Goal: Information Seeking & Learning: Learn about a topic

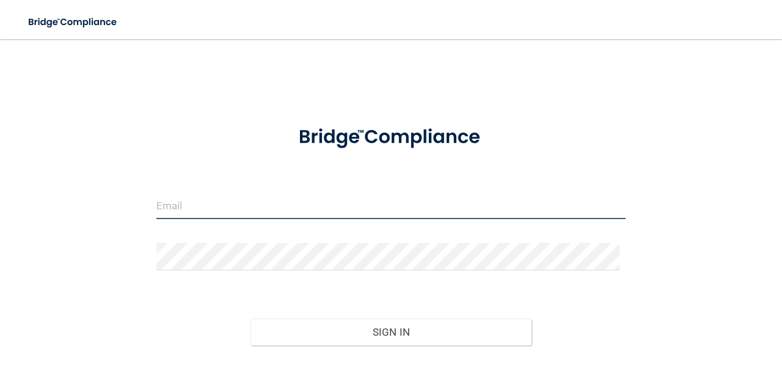
type input "Healingbegins09@gmail.com"
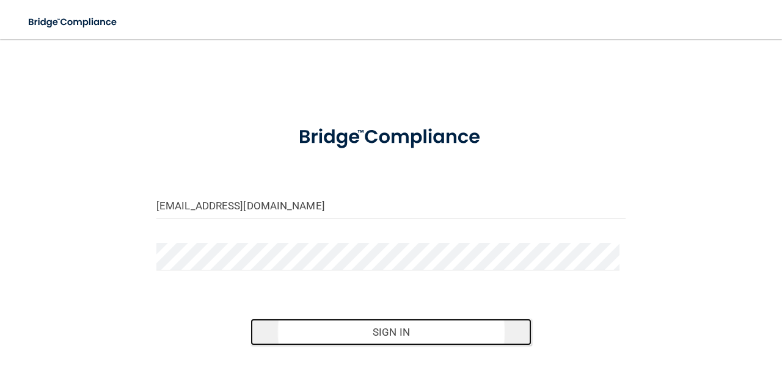
click at [457, 336] on button "Sign In" at bounding box center [390, 332] width 281 height 27
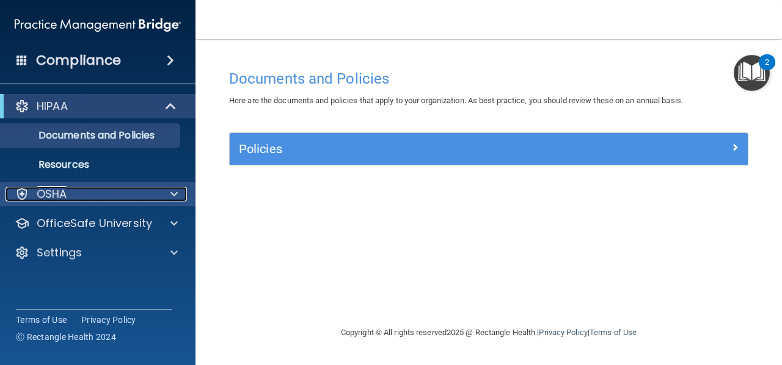
click at [173, 199] on span at bounding box center [173, 194] width 7 height 15
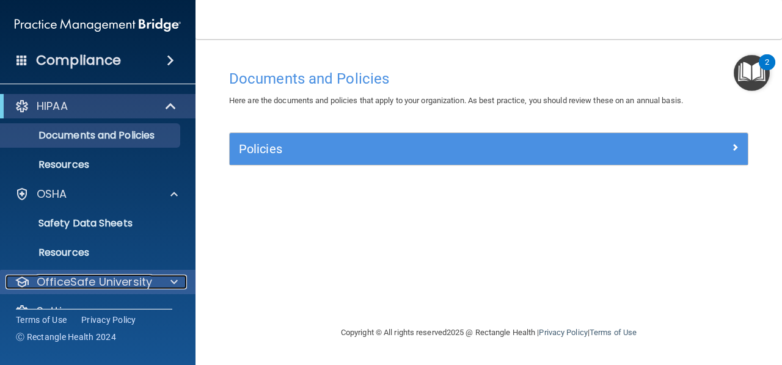
click at [169, 283] on div at bounding box center [172, 282] width 31 height 15
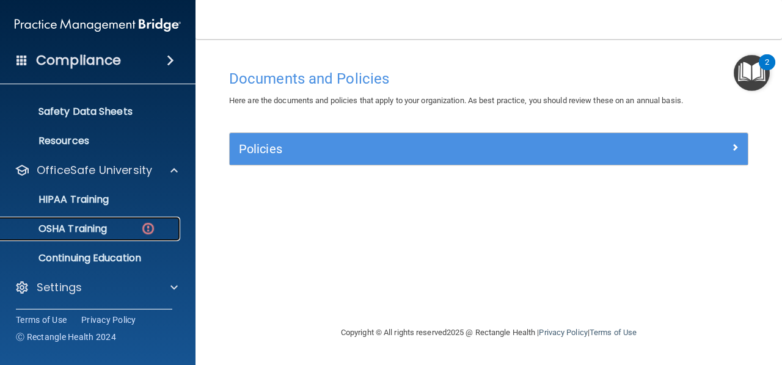
click at [114, 228] on div "OSHA Training" at bounding box center [91, 229] width 167 height 12
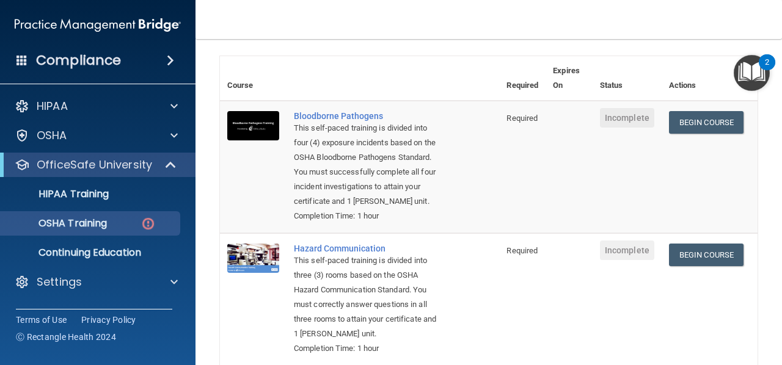
scroll to position [79, 0]
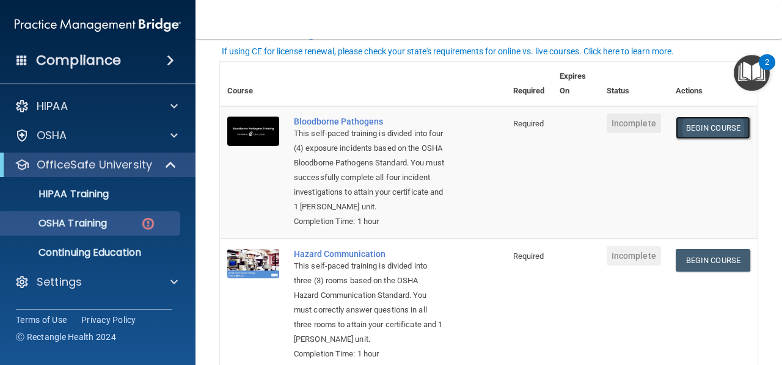
click at [706, 131] on link "Begin Course" at bounding box center [712, 128] width 74 height 23
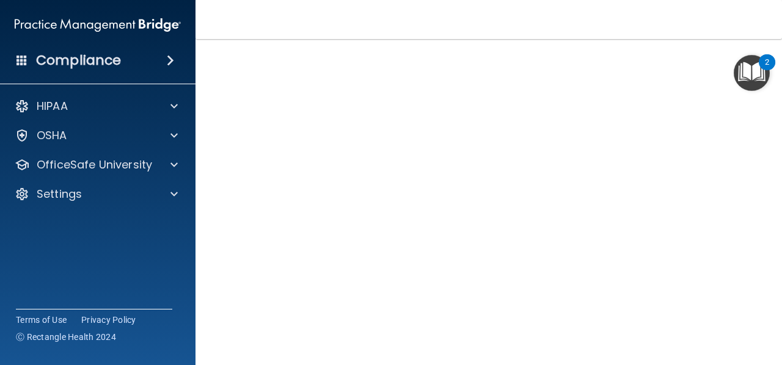
scroll to position [126, 0]
drag, startPoint x: 771, startPoint y: 189, endPoint x: 781, endPoint y: 159, distance: 30.9
click at [781, 159] on main "Bloodborne Pathogens Training This course doesn’t expire until . Are you sure y…" at bounding box center [488, 202] width 586 height 326
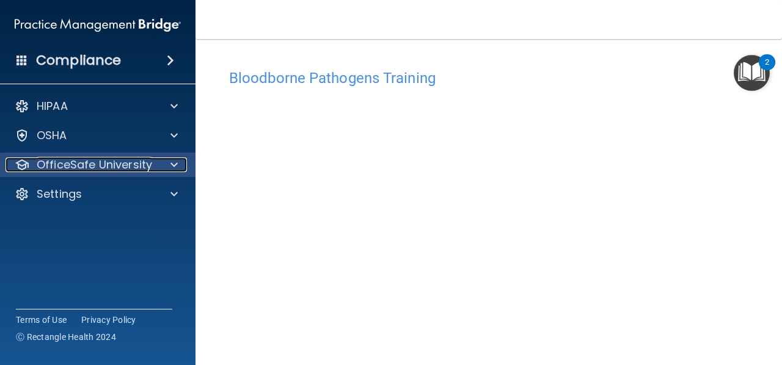
click at [118, 162] on p "OfficeSafe University" at bounding box center [94, 165] width 115 height 15
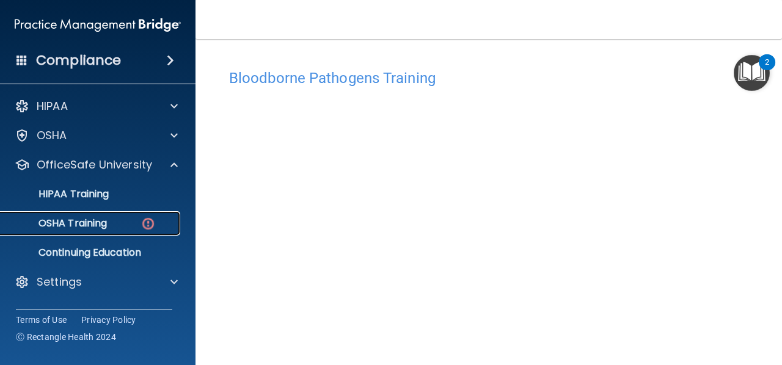
click at [93, 227] on p "OSHA Training" at bounding box center [57, 223] width 99 height 12
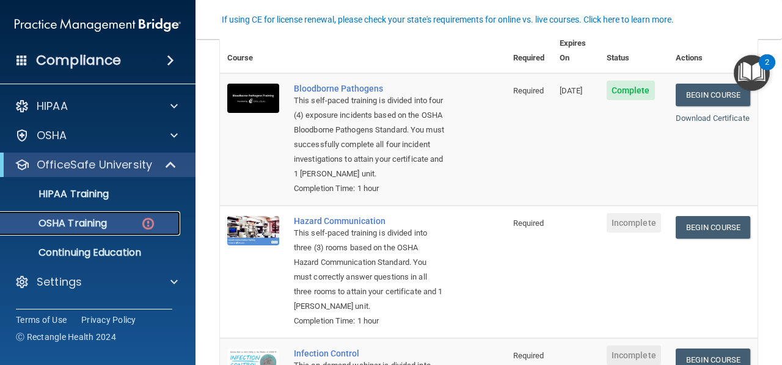
scroll to position [115, 0]
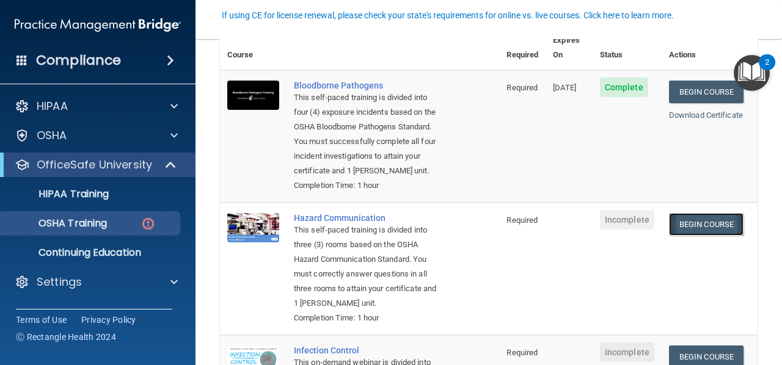
click at [709, 222] on link "Begin Course" at bounding box center [706, 224] width 74 height 23
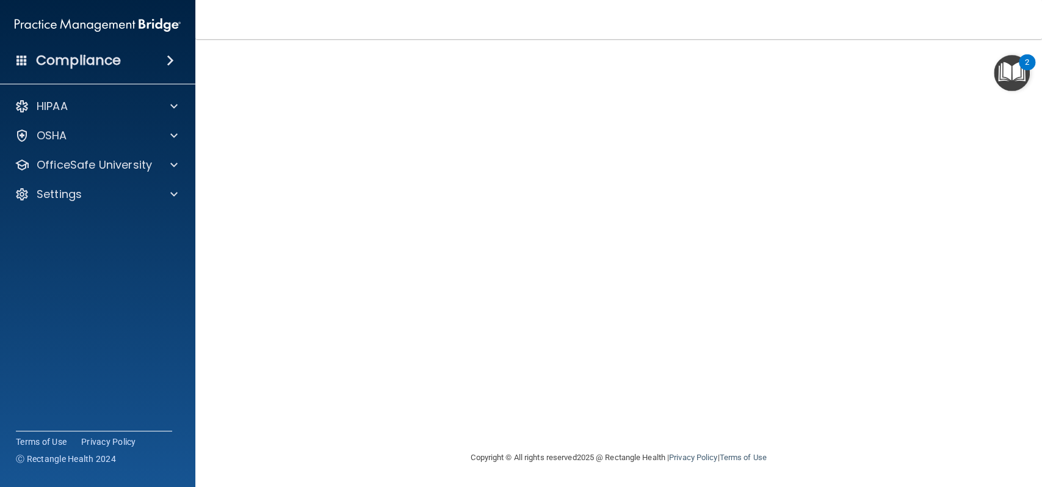
scroll to position [63, 0]
drag, startPoint x: 757, startPoint y: 9, endPoint x: 573, endPoint y: 32, distance: 185.3
click at [573, 32] on nav "Toggle navigation LauraBeth Relitz healingbegins09@gmail.com Manage My Enterpri…" at bounding box center [618, 19] width 847 height 39
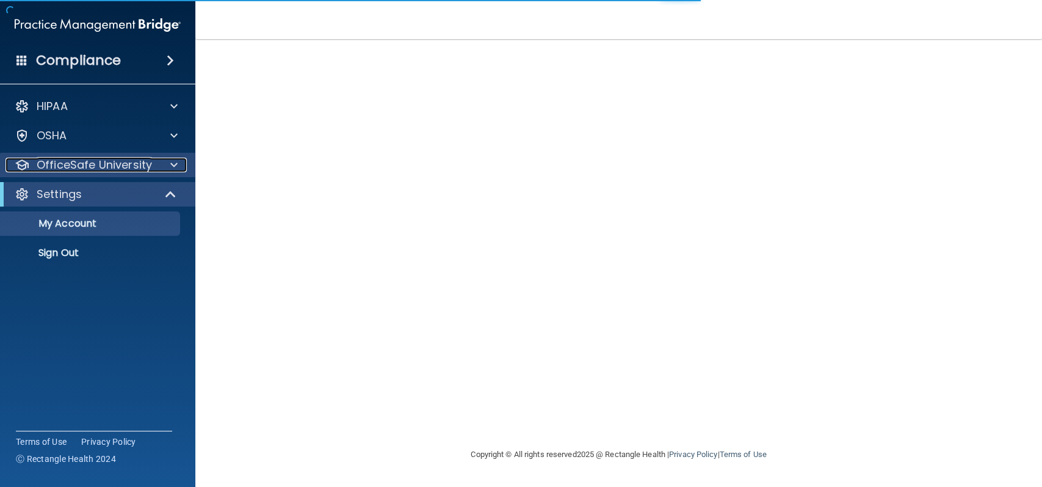
click at [104, 160] on p "OfficeSafe University" at bounding box center [94, 165] width 115 height 15
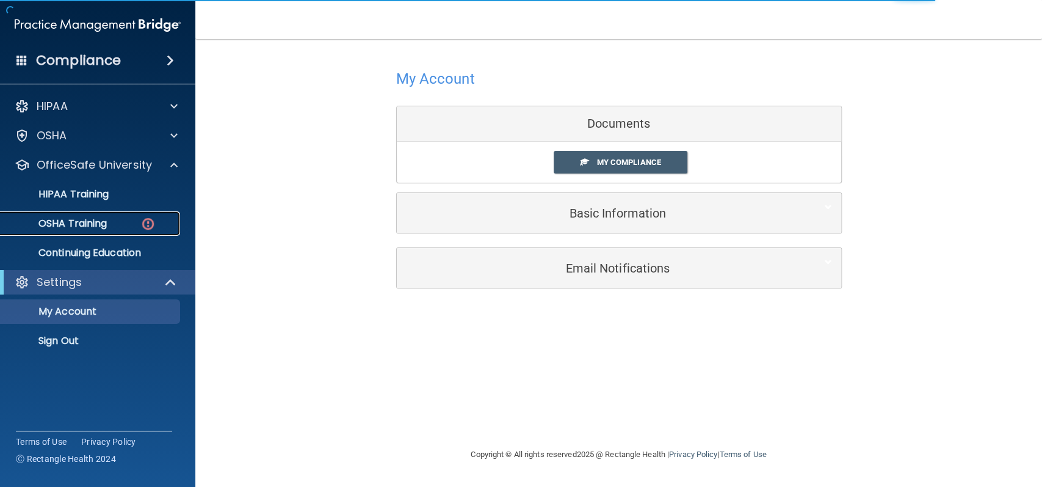
click at [103, 217] on p "OSHA Training" at bounding box center [57, 223] width 99 height 12
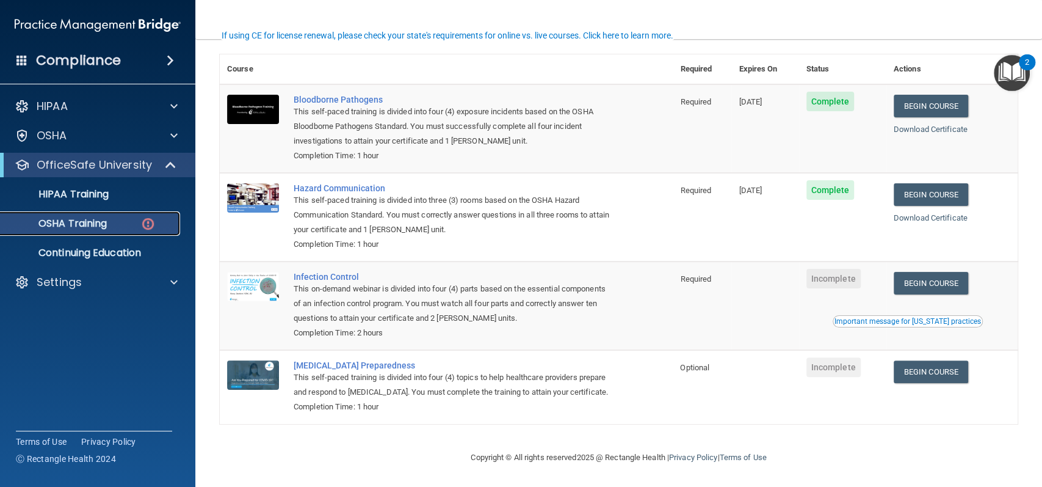
scroll to position [103, 0]
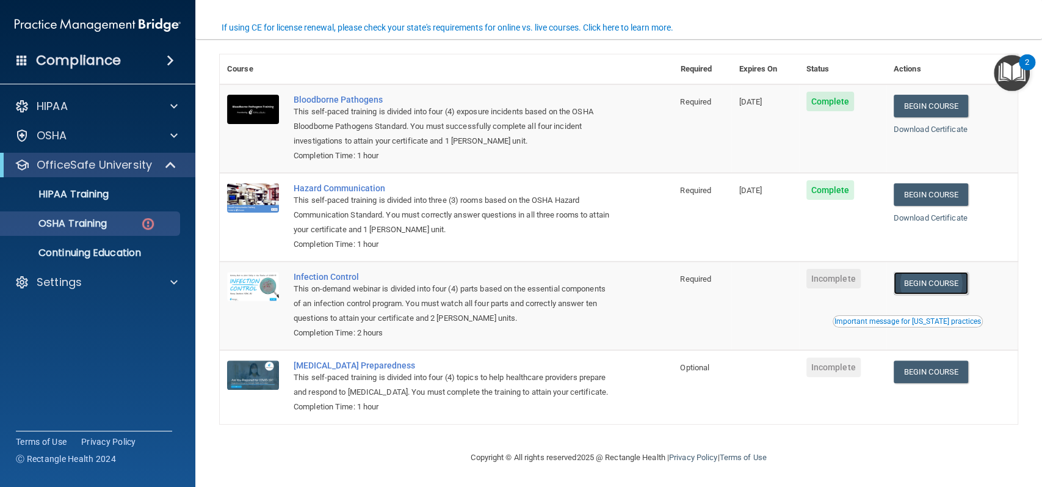
click at [940, 272] on link "Begin Course" at bounding box center [931, 283] width 74 height 23
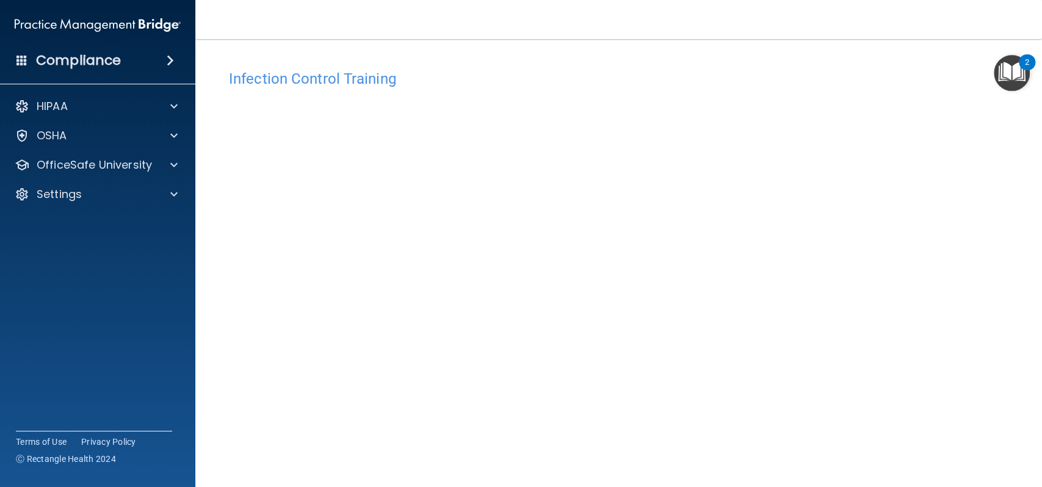
click at [924, 280] on div "Infection Control Training This course doesn’t expire until . Are you sure you …" at bounding box center [619, 274] width 798 height 423
click at [164, 169] on div at bounding box center [172, 165] width 31 height 15
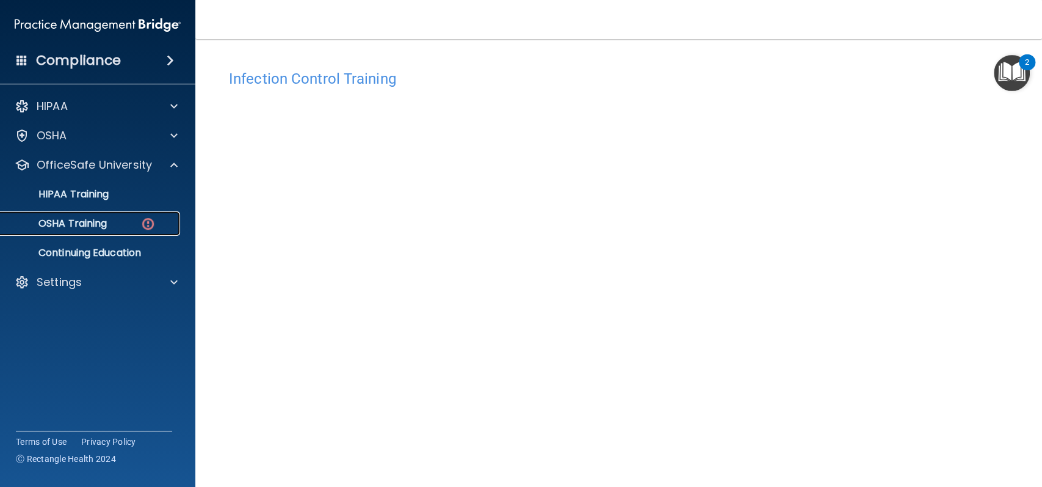
click at [88, 228] on p "OSHA Training" at bounding box center [57, 223] width 99 height 12
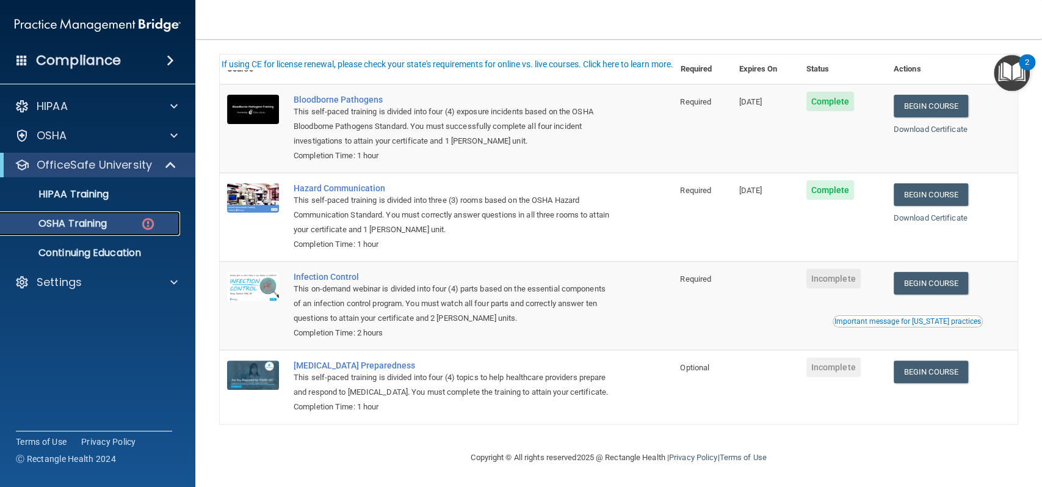
scroll to position [103, 0]
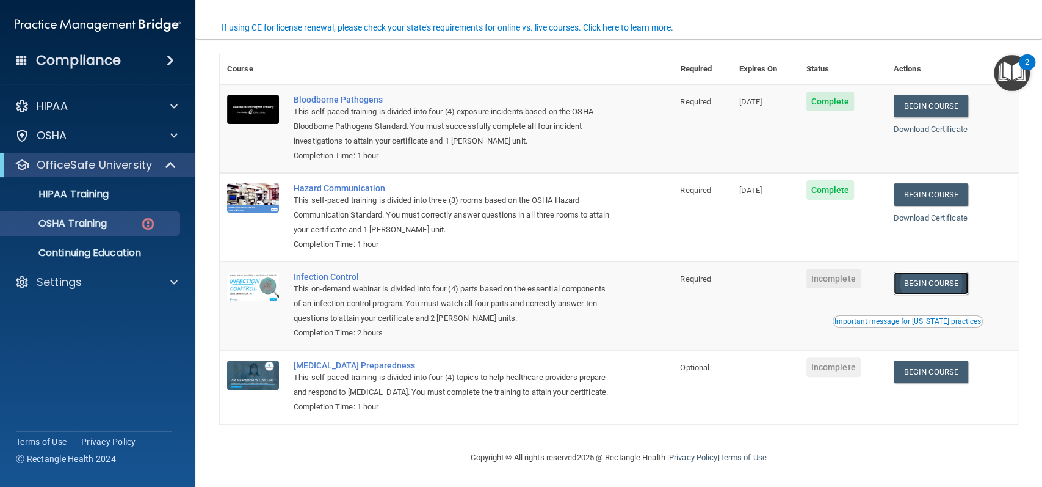
click at [926, 272] on link "Begin Course" at bounding box center [931, 283] width 74 height 23
